Goal: Task Accomplishment & Management: Use online tool/utility

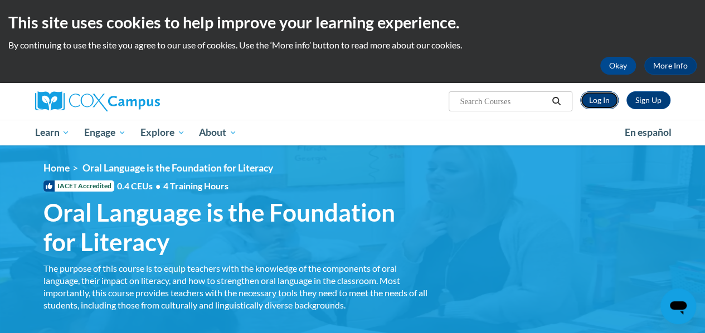
click at [596, 101] on link "Log In" at bounding box center [599, 100] width 38 height 18
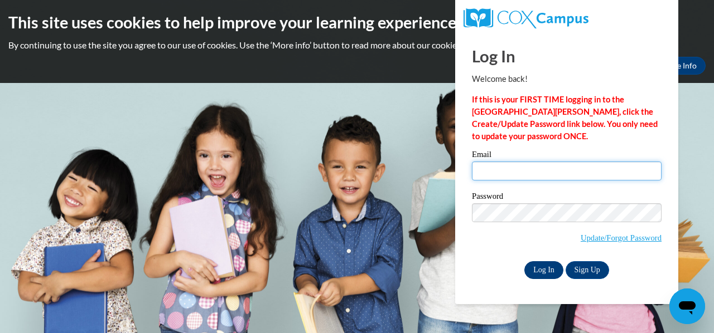
type input "[EMAIL_ADDRESS][DOMAIN_NAME]"
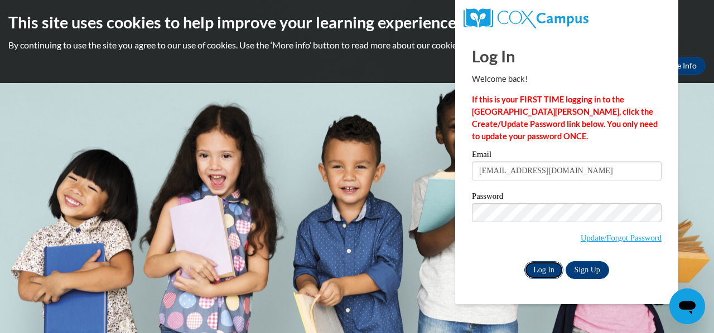
click at [545, 275] on input "Log In" at bounding box center [543, 270] width 39 height 18
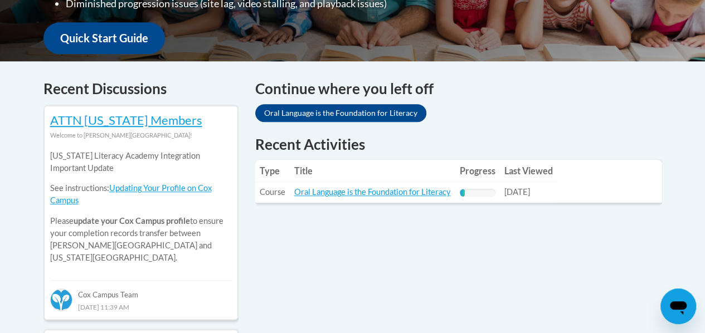
scroll to position [424, 0]
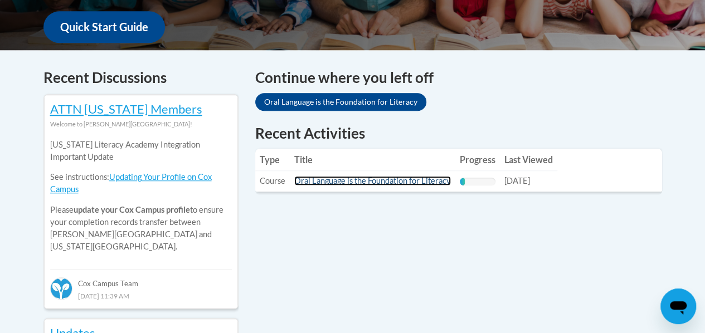
click at [395, 181] on link "Oral Language is the Foundation for Literacy" at bounding box center [372, 180] width 157 height 9
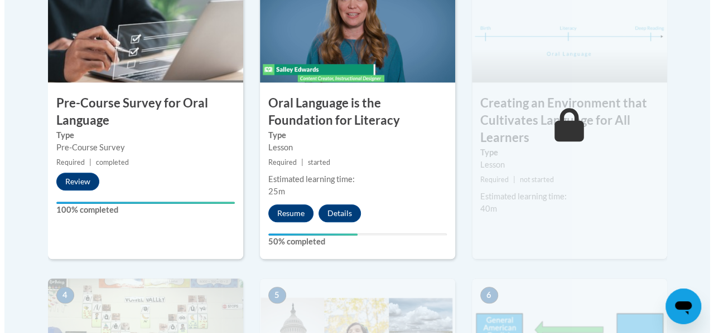
scroll to position [425, 0]
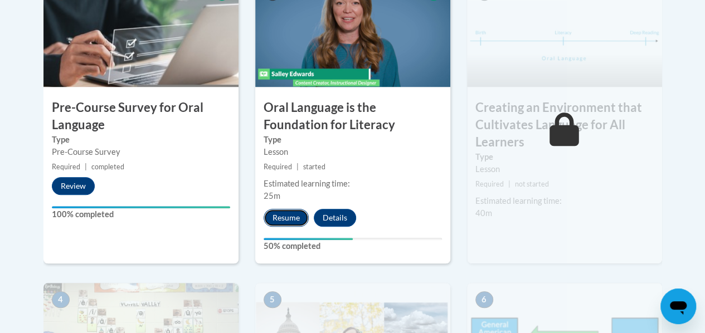
click at [273, 222] on button "Resume" at bounding box center [286, 218] width 45 height 18
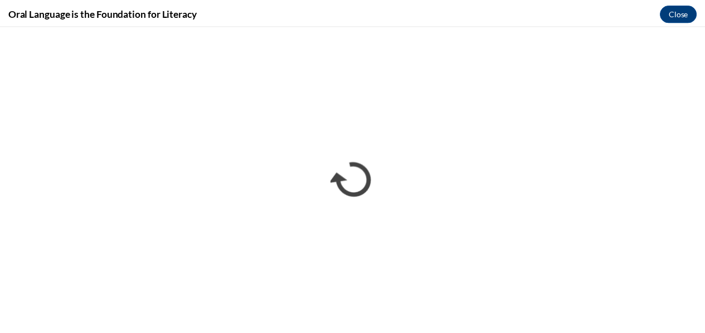
scroll to position [0, 0]
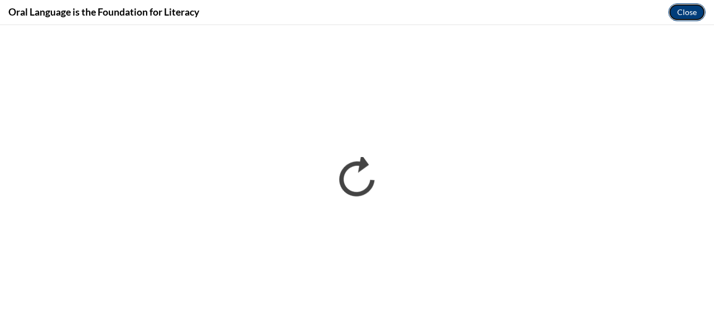
click at [687, 12] on button "Close" at bounding box center [686, 12] width 37 height 18
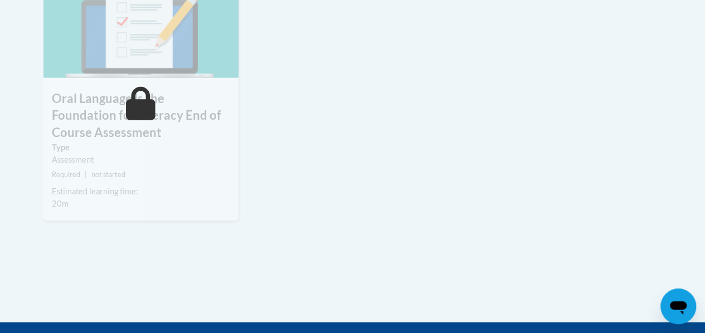
scroll to position [1243, 0]
